Goal: Transaction & Acquisition: Purchase product/service

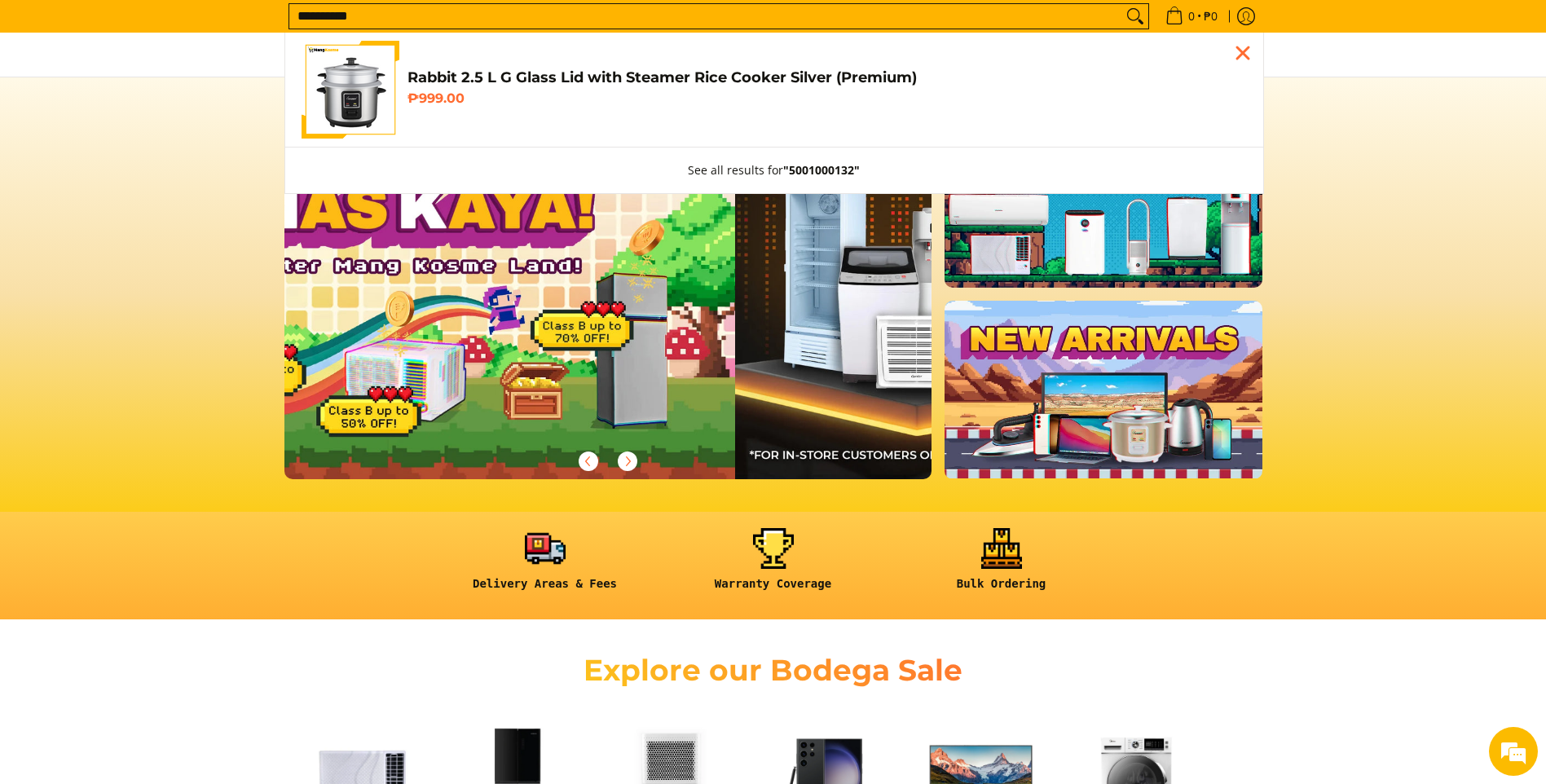
type input "**********"
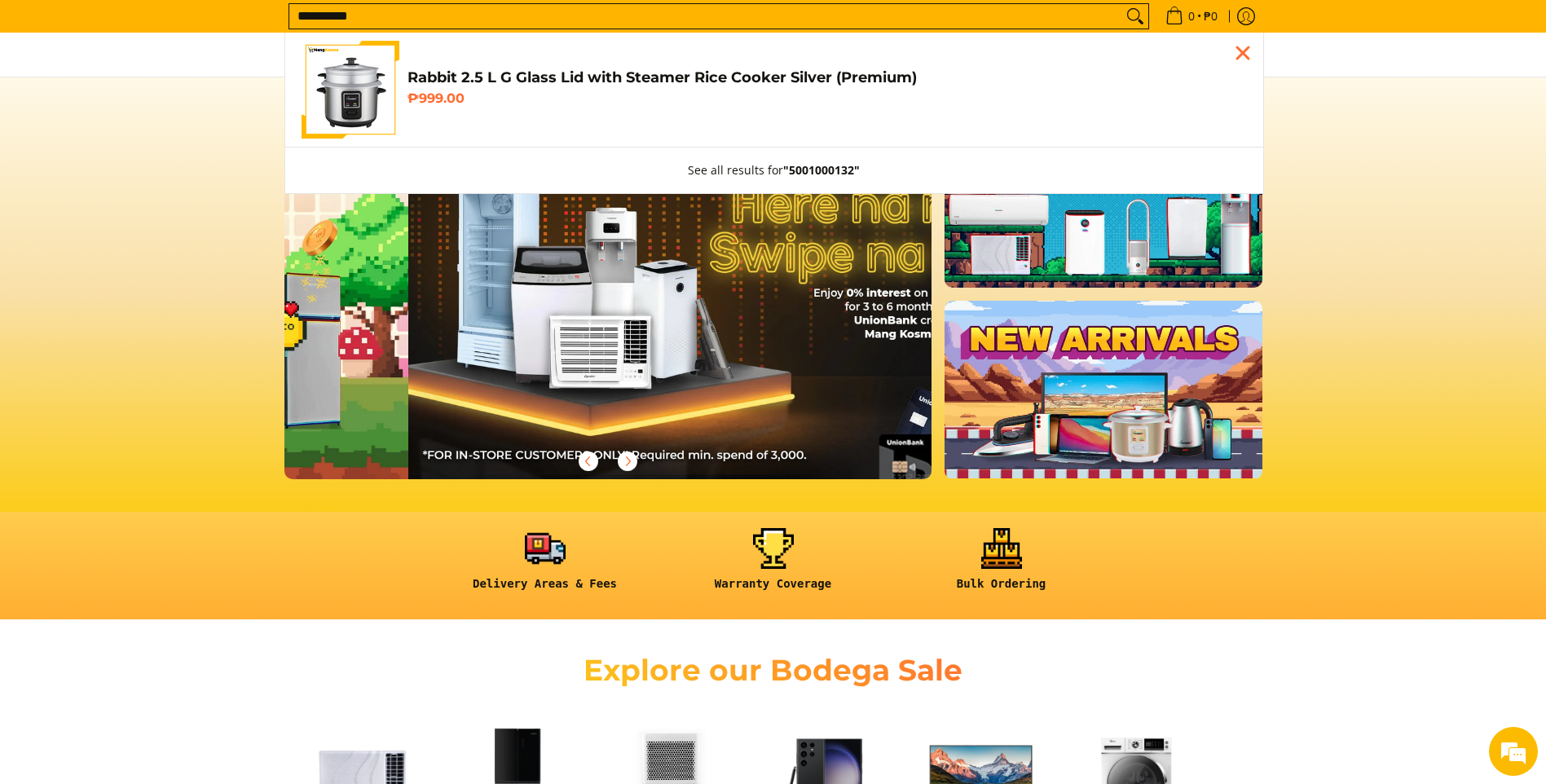
click at [664, 88] on span "Rabbit 2.5 L G Glass Lid with Steamer Rice Cooker Silver (Premium) ₱999.00" at bounding box center [828, 90] width 840 height 43
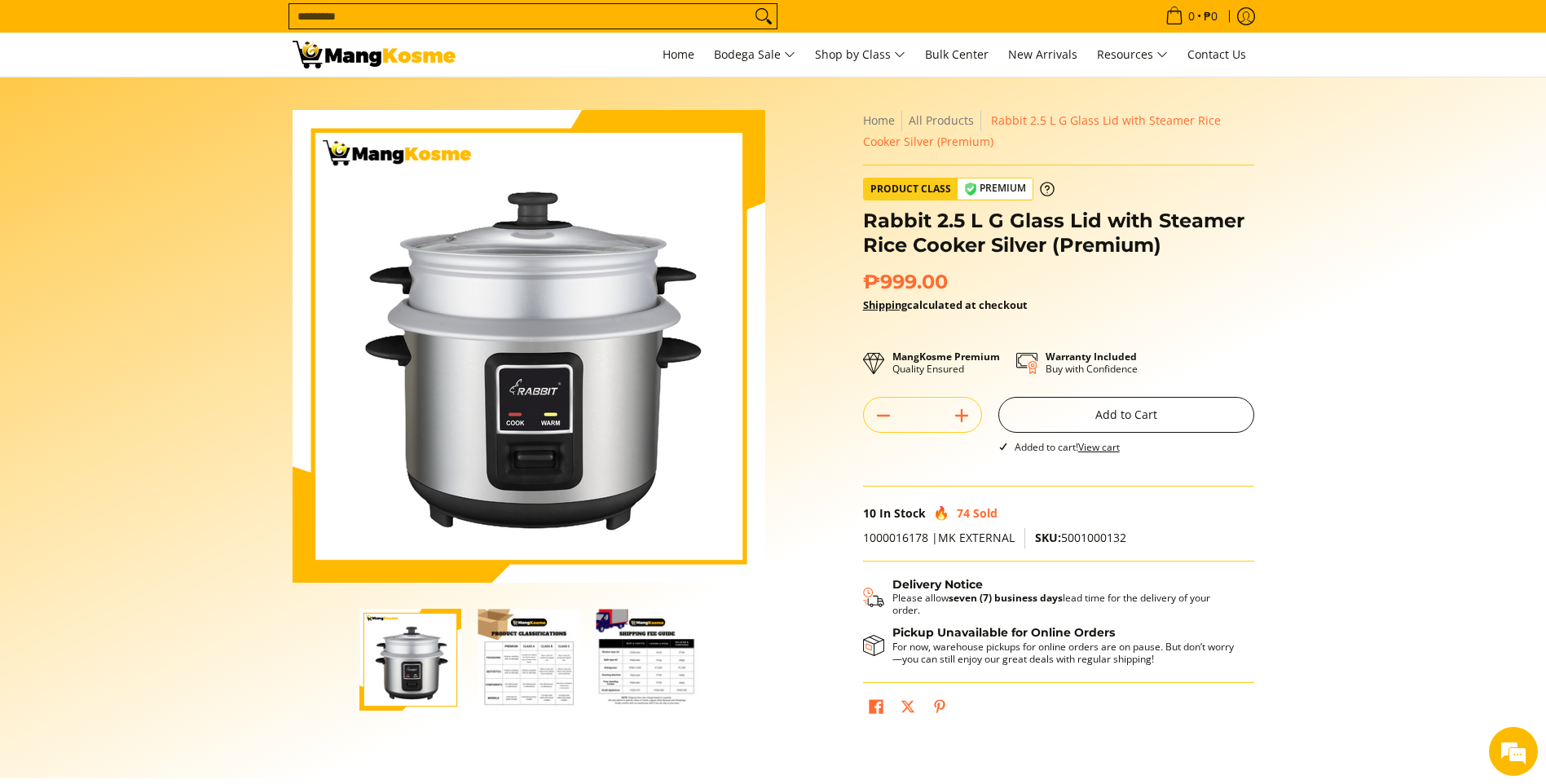
click at [1129, 423] on button "Add to Cart" at bounding box center [1127, 415] width 256 height 36
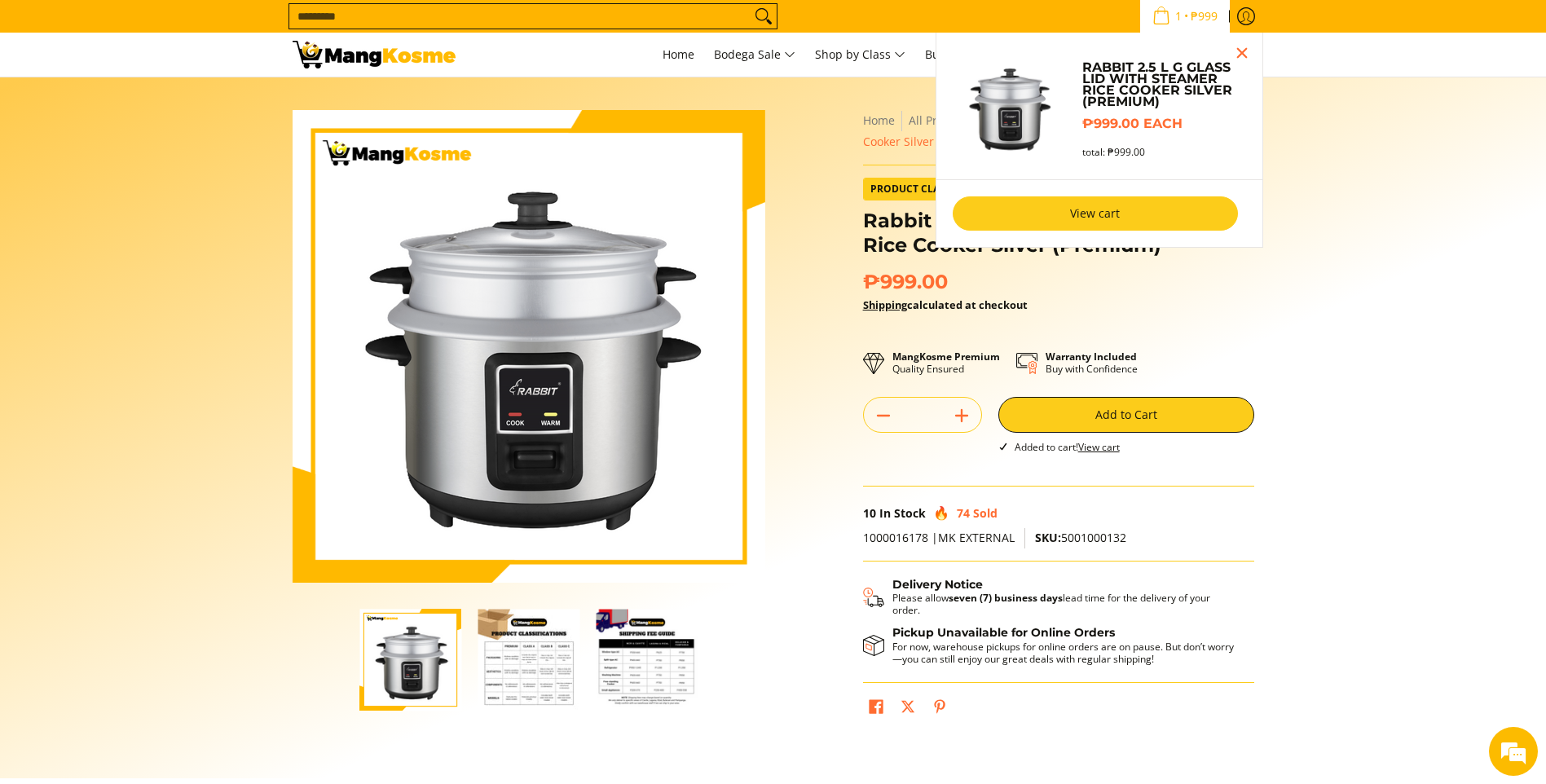
click at [1100, 222] on link "View cart" at bounding box center [1096, 214] width 285 height 34
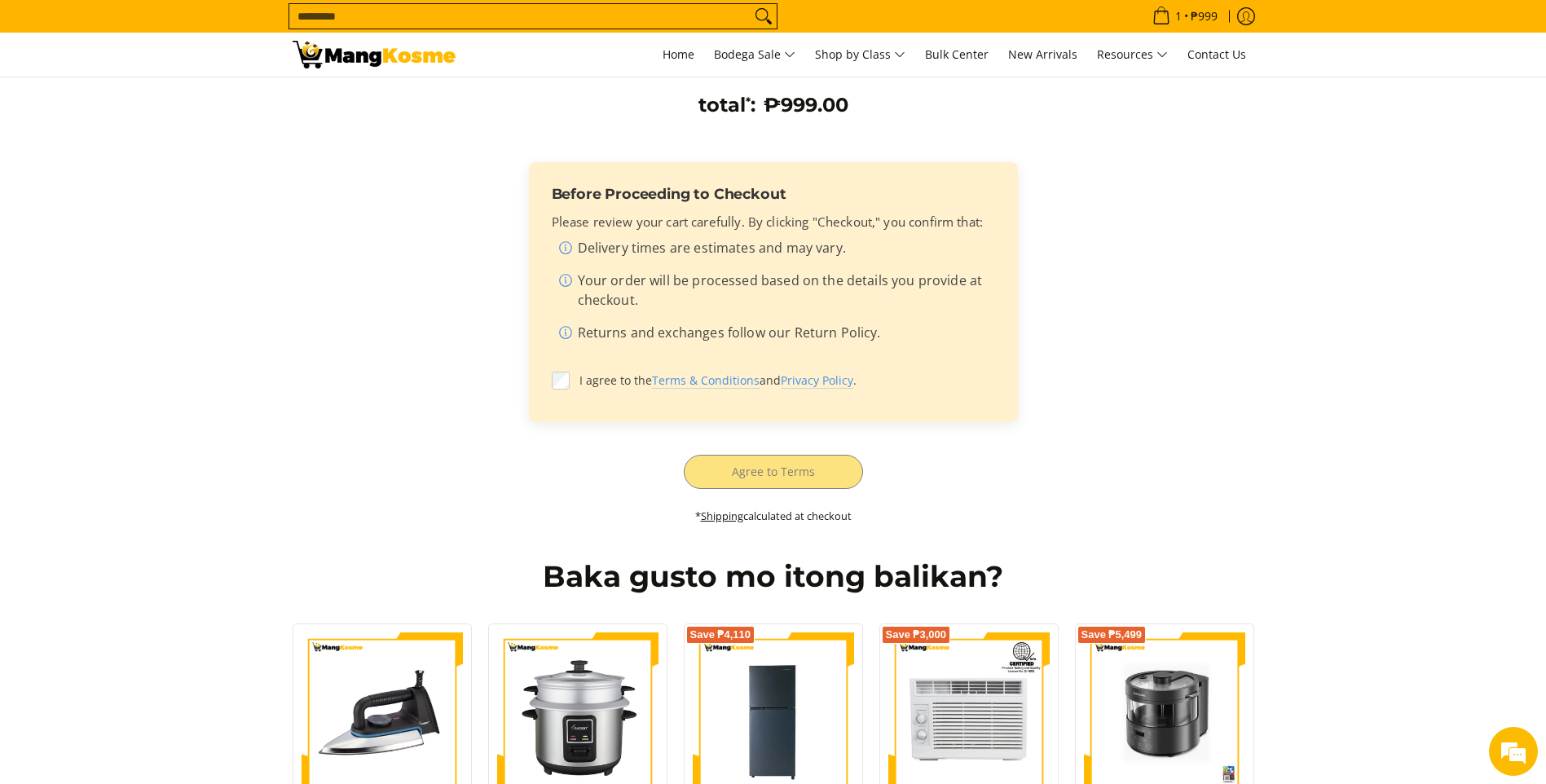
scroll to position [408, 0]
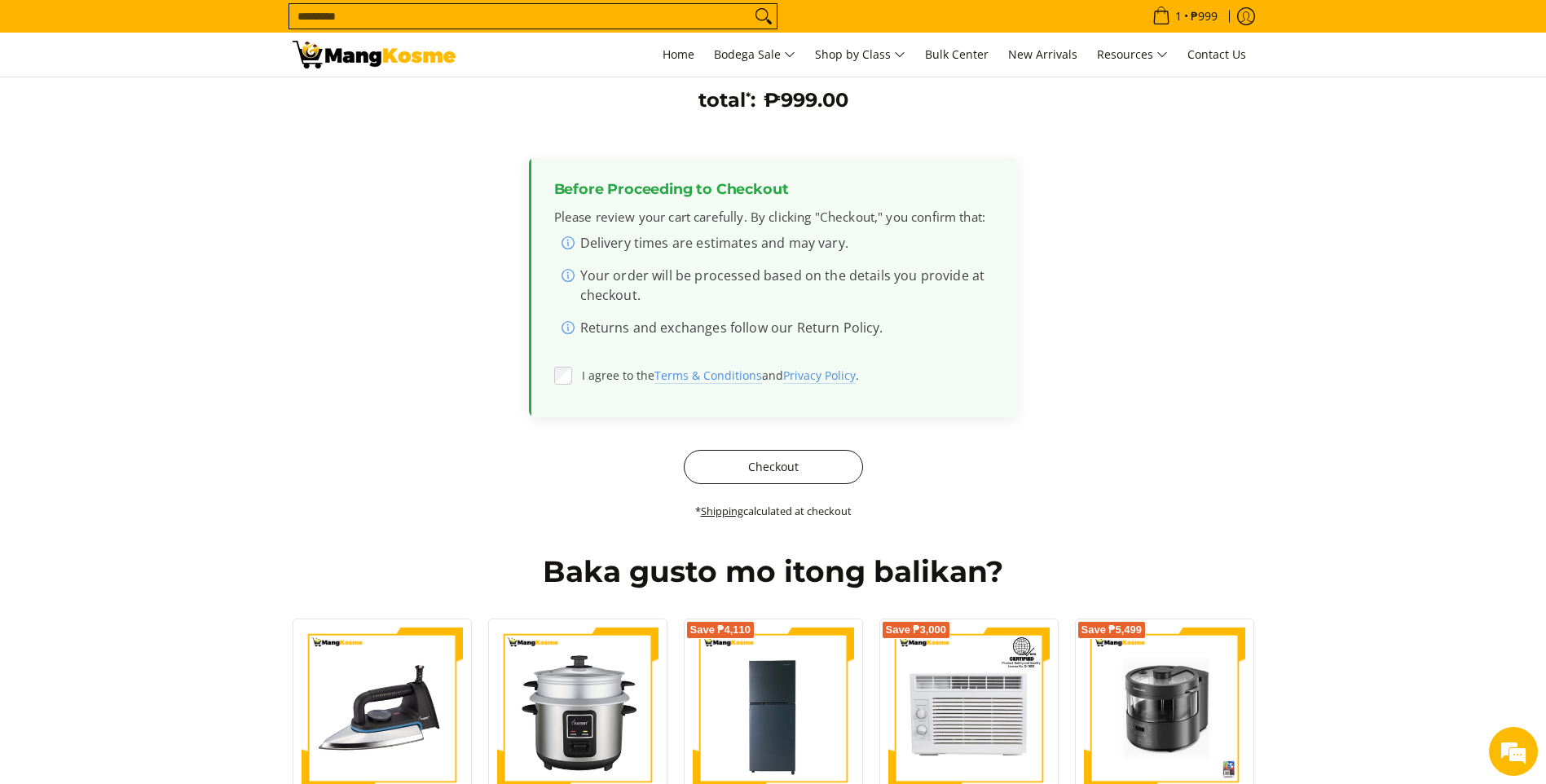
click at [752, 475] on button "Checkout" at bounding box center [773, 467] width 180 height 34
